Goal: Information Seeking & Learning: Find specific page/section

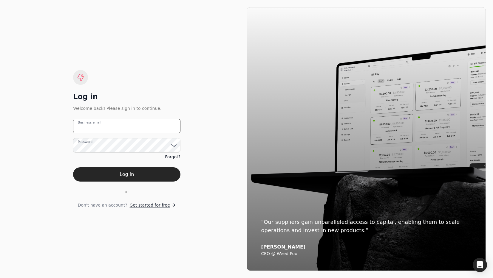
drag, startPoint x: 152, startPoint y: 127, endPoint x: 159, endPoint y: 126, distance: 6.7
click at [154, 126] on email "Business email" at bounding box center [126, 126] width 107 height 15
click at [132, 126] on email "team+aspen" at bounding box center [126, 126] width 107 height 15
type email "team+aspencreek@helloquickly.com"
drag, startPoint x: 142, startPoint y: 175, endPoint x: 145, endPoint y: 173, distance: 3.6
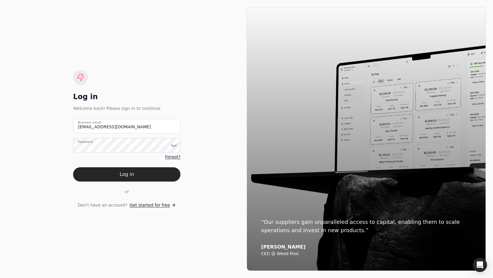
click at [142, 175] on button "Log in" at bounding box center [126, 175] width 107 height 14
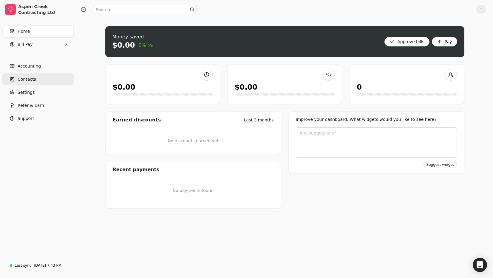
click at [25, 78] on span "Contacts" at bounding box center [27, 79] width 18 height 6
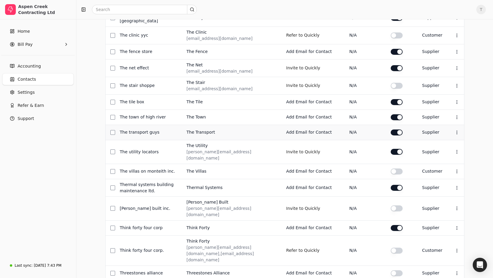
scroll to position [212, 0]
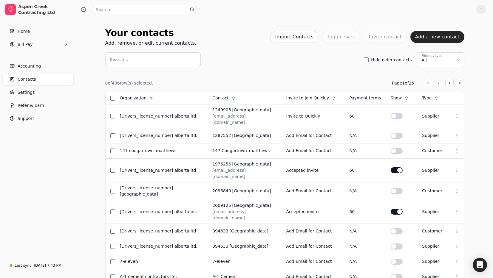
scroll to position [186, 0]
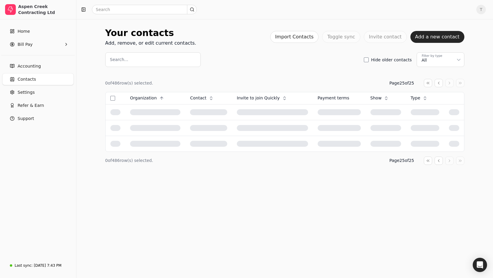
scroll to position [0, 0]
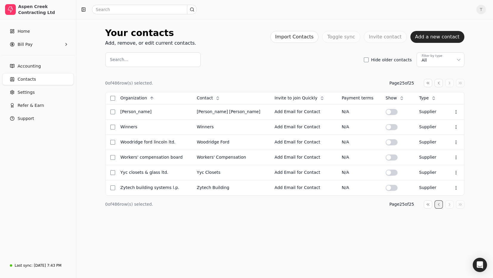
click at [441, 87] on button "button" at bounding box center [438, 83] width 8 height 8
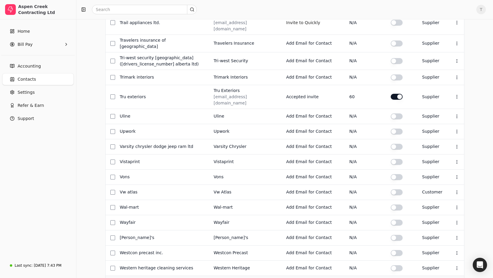
scroll to position [179, 0]
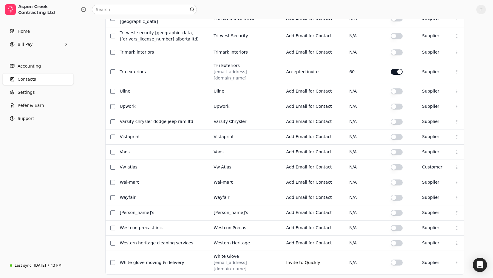
drag, startPoint x: 440, startPoint y: 250, endPoint x: 398, endPoint y: 205, distance: 62.0
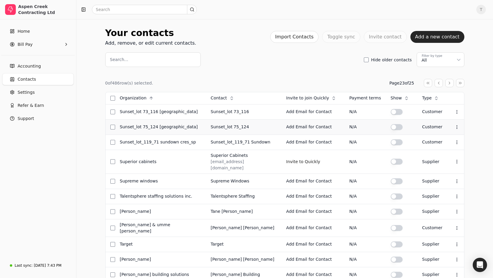
scroll to position [172, 0]
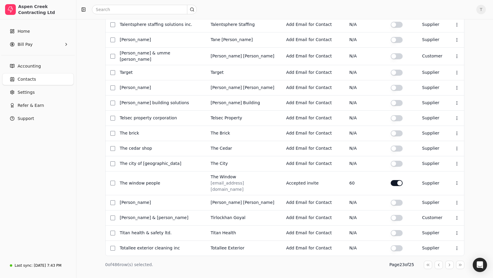
drag, startPoint x: 438, startPoint y: 249, endPoint x: 420, endPoint y: 239, distance: 20.8
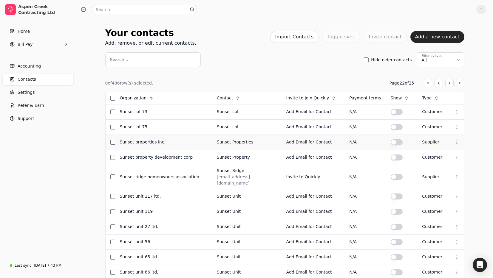
scroll to position [170, 0]
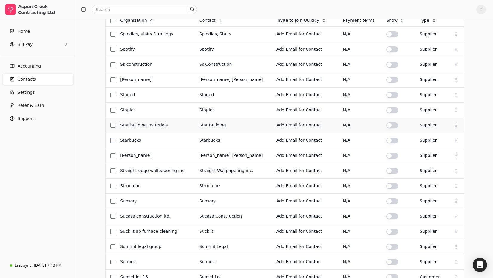
scroll to position [167, 0]
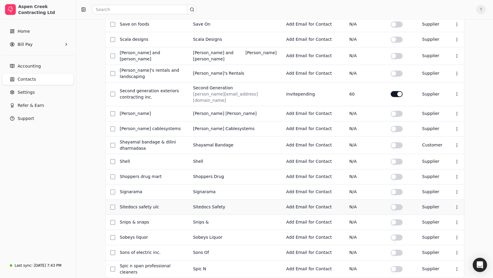
scroll to position [170, 0]
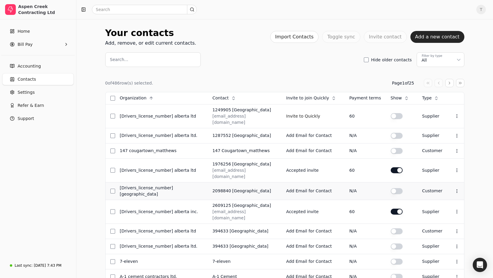
scroll to position [186, 0]
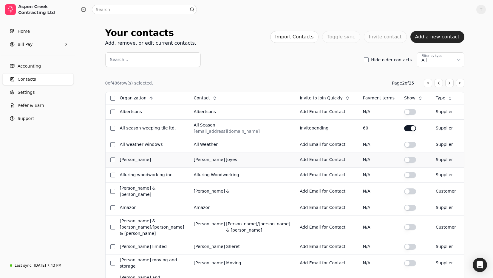
scroll to position [172, 0]
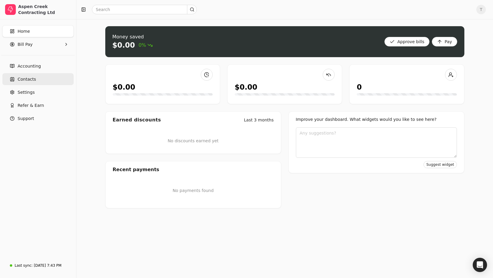
click at [41, 80] on link "Contacts" at bounding box center [37, 79] width 71 height 12
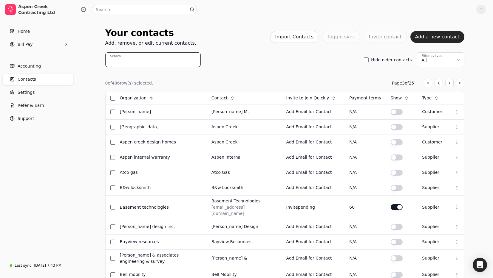
click at [132, 63] on input "Search..." at bounding box center [152, 59] width 95 height 15
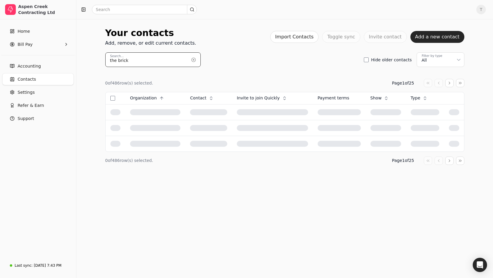
type input "the brick"
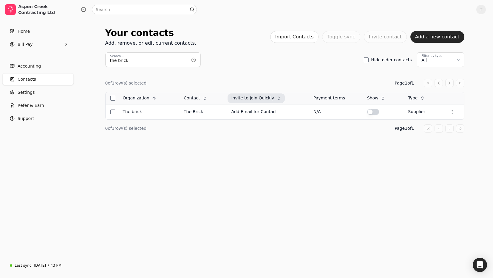
drag, startPoint x: 193, startPoint y: 60, endPoint x: 314, endPoint y: 96, distance: 126.4
click at [193, 60] on button "button" at bounding box center [194, 60] width 10 height 10
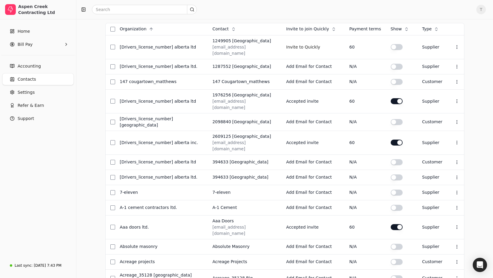
scroll to position [186, 0]
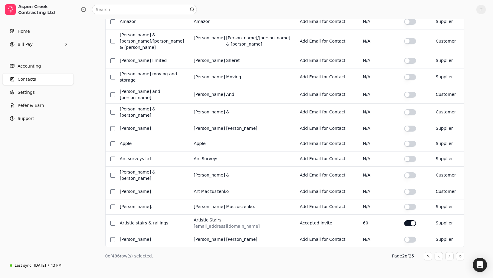
scroll to position [172, 0]
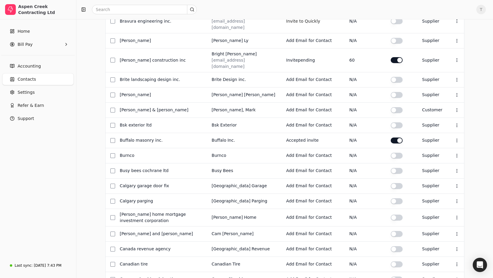
scroll to position [177, 0]
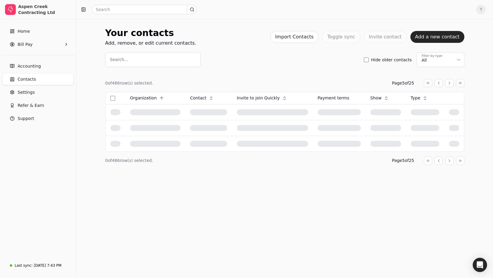
scroll to position [0, 0]
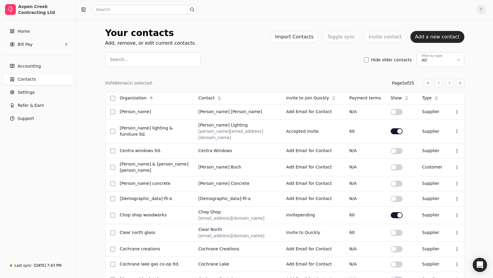
drag, startPoint x: 266, startPoint y: 74, endPoint x: 233, endPoint y: 67, distance: 33.5
click at [265, 73] on div "0 of 486 row(s) selected. Page 5 of 25 Organization Context Menu Button Contact…" at bounding box center [284, 259] width 359 height 385
click at [241, 66] on div "Search... Hide older contacts Filter by type All" at bounding box center [284, 59] width 359 height 15
click at [481, 7] on span "T" at bounding box center [481, 10] width 10 height 10
drag, startPoint x: 466, startPoint y: 46, endPoint x: 463, endPoint y: 45, distance: 3.3
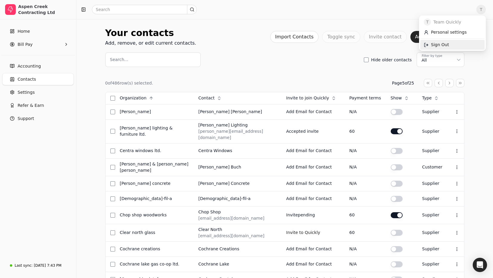
click at [466, 46] on link "Sign Out" at bounding box center [452, 45] width 64 height 10
